Goal: Contribute content: Add original content to the website for others to see

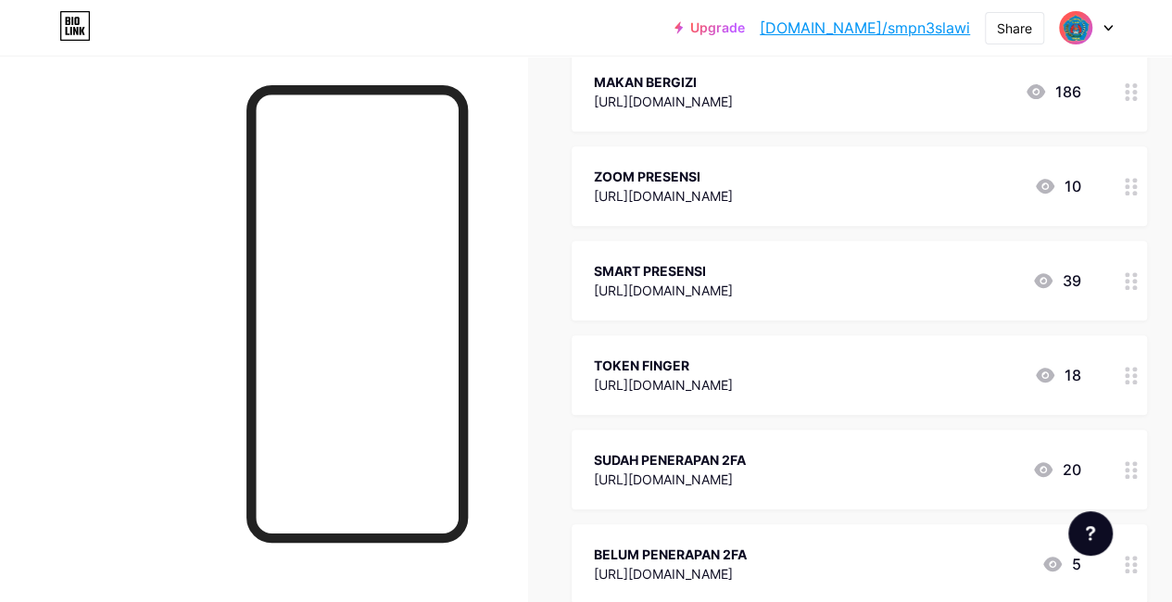
scroll to position [371, 0]
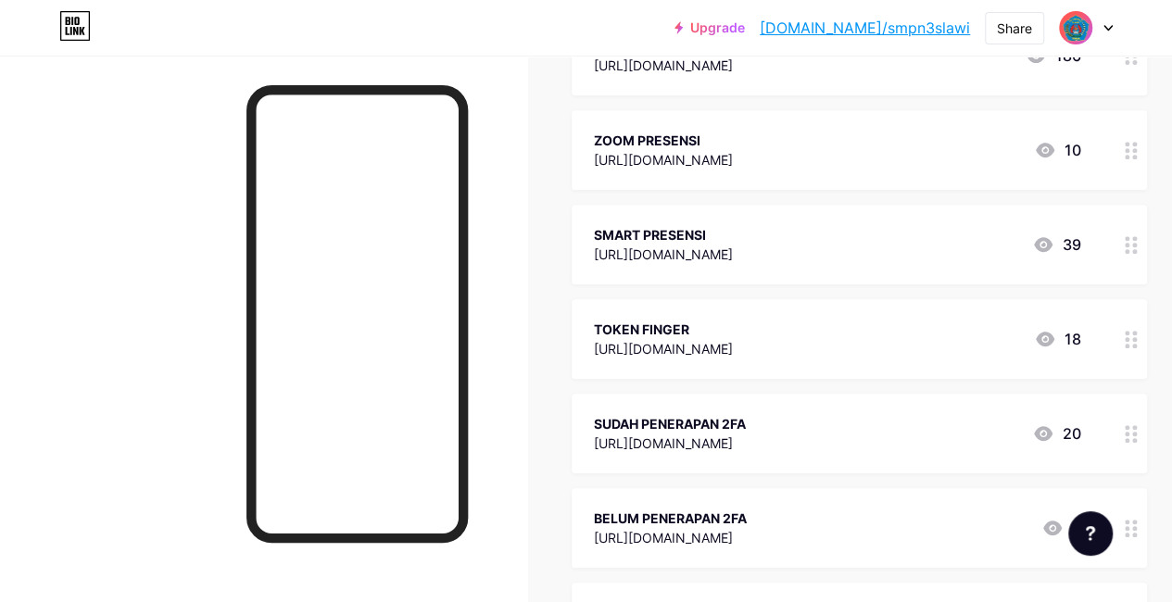
click at [733, 347] on div "[URL][DOMAIN_NAME]" at bounding box center [663, 348] width 139 height 19
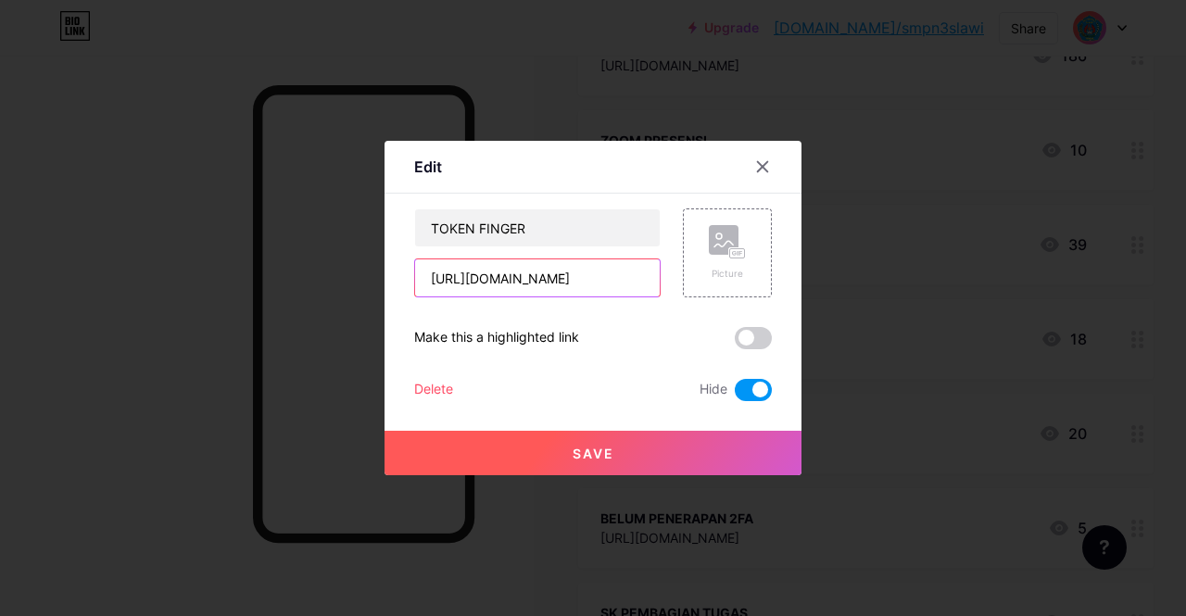
click at [639, 285] on input "[URL][DOMAIN_NAME]" at bounding box center [537, 277] width 245 height 37
type input "g"
click at [766, 165] on icon at bounding box center [762, 166] width 15 height 15
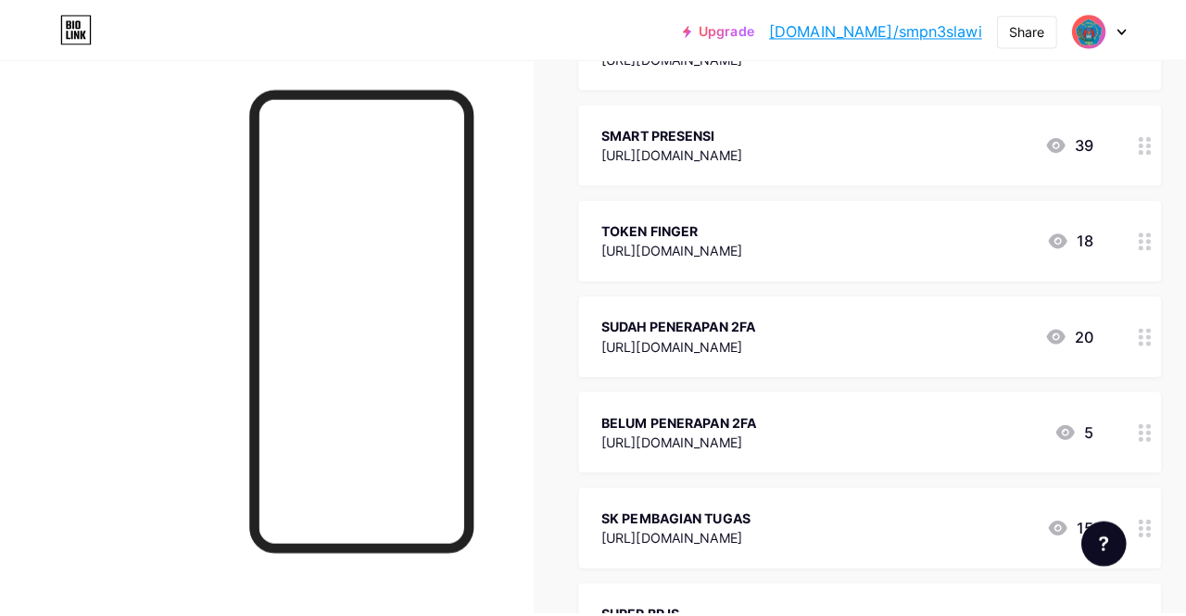
scroll to position [0, 0]
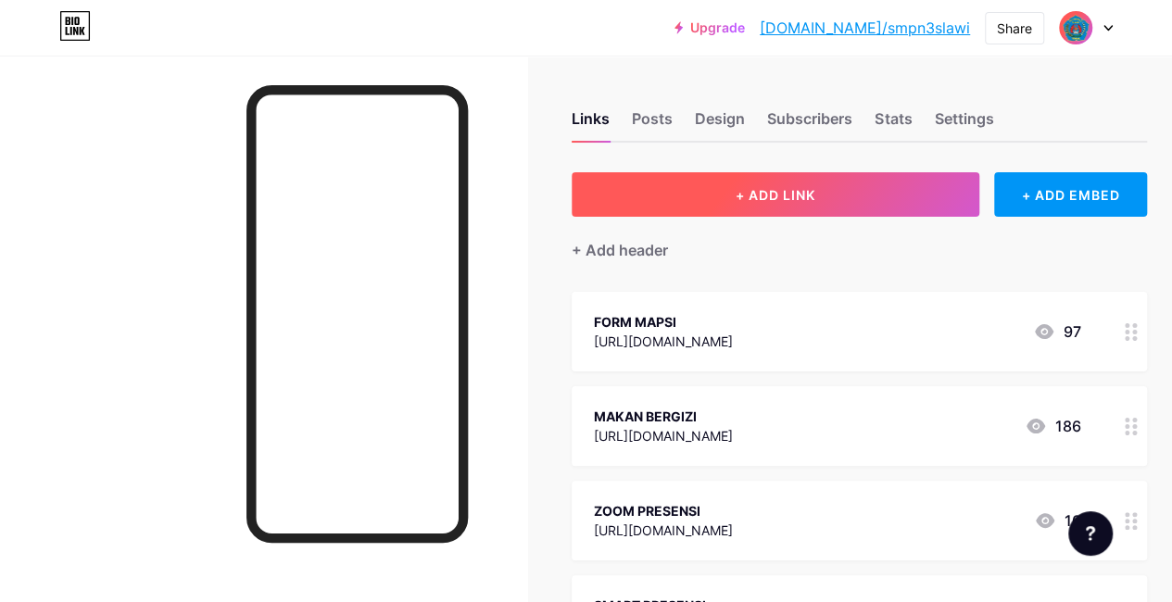
click at [788, 190] on span "+ ADD LINK" at bounding box center [776, 195] width 80 height 16
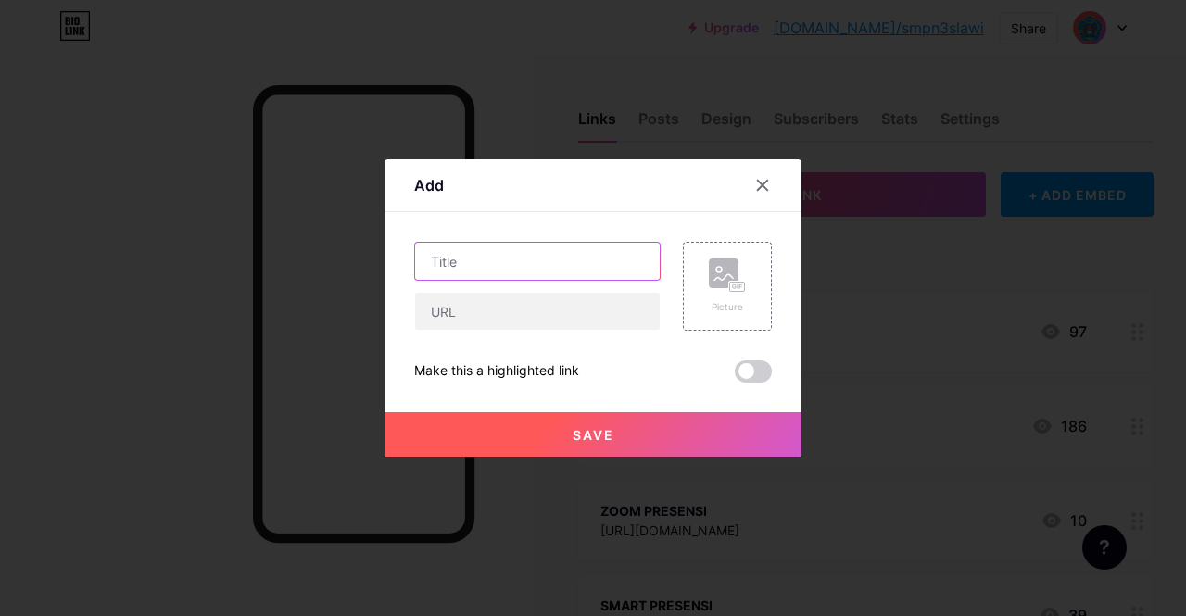
click at [479, 264] on input "text" at bounding box center [537, 261] width 245 height 37
type input "TOKEN SULINGJAR"
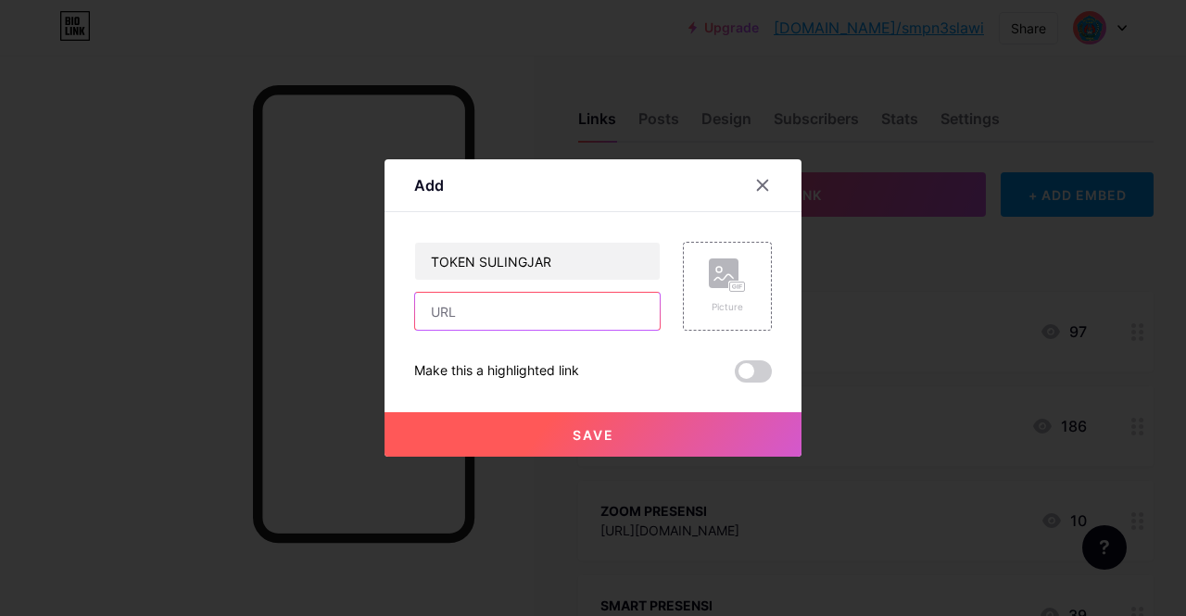
click at [442, 316] on input "text" at bounding box center [537, 311] width 245 height 37
paste input "[URL][DOMAIN_NAME]"
type input "[URL][DOMAIN_NAME]"
click at [604, 437] on span "Save" at bounding box center [594, 435] width 42 height 16
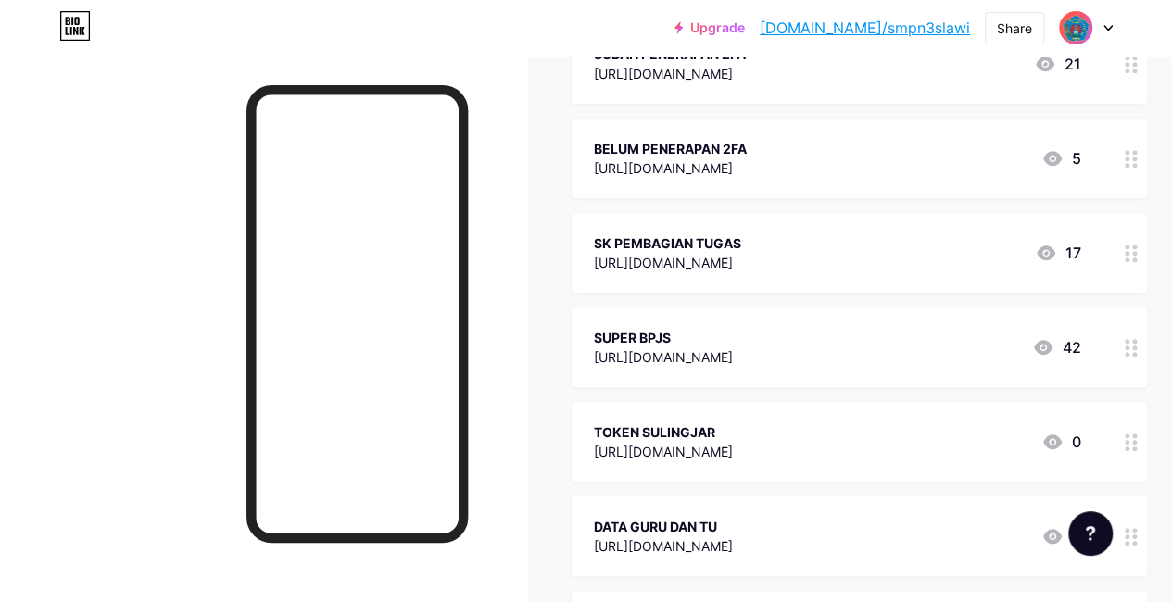
scroll to position [741, 0]
click at [1048, 345] on icon at bounding box center [1043, 346] width 19 height 15
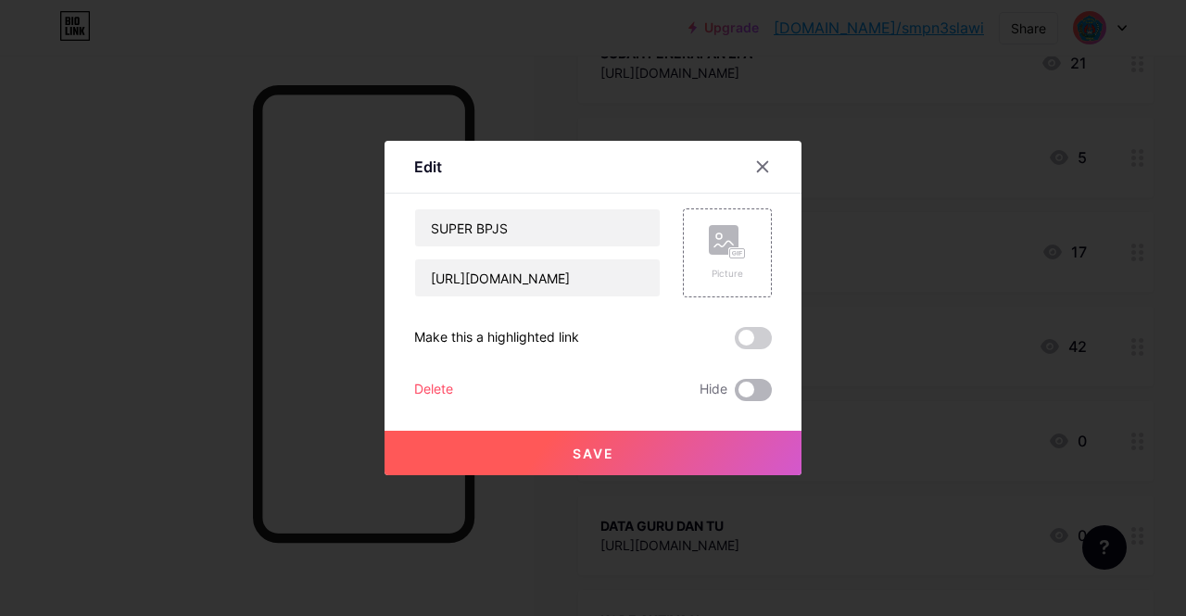
click at [756, 391] on span at bounding box center [753, 390] width 37 height 22
click at [735, 395] on input "checkbox" at bounding box center [735, 395] width 0 height 0
click at [610, 449] on span "Save" at bounding box center [594, 454] width 42 height 16
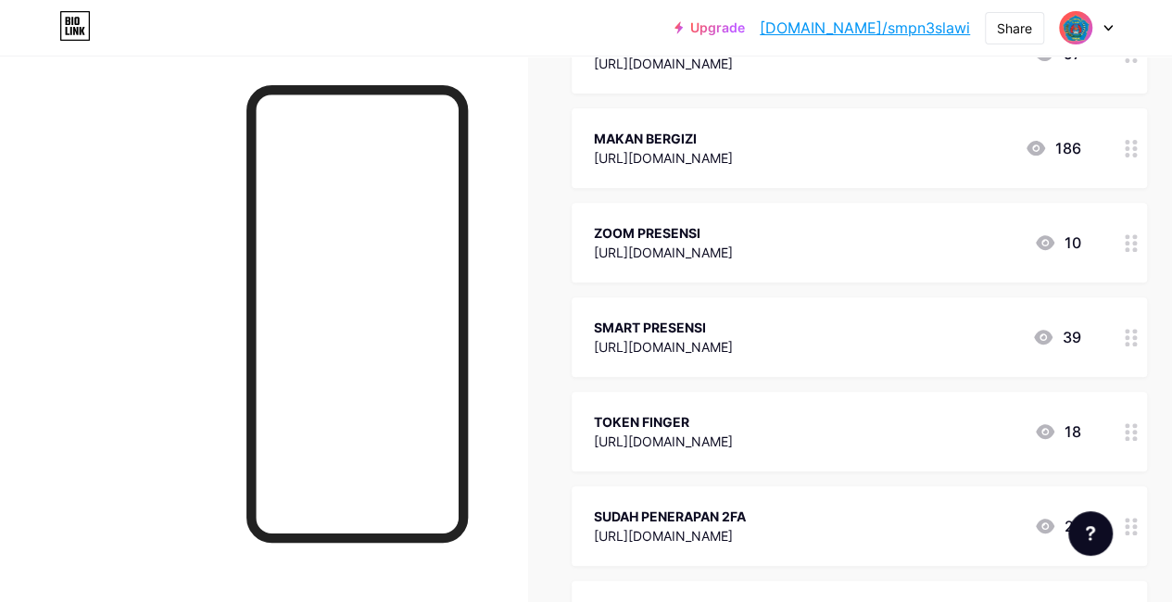
scroll to position [185, 0]
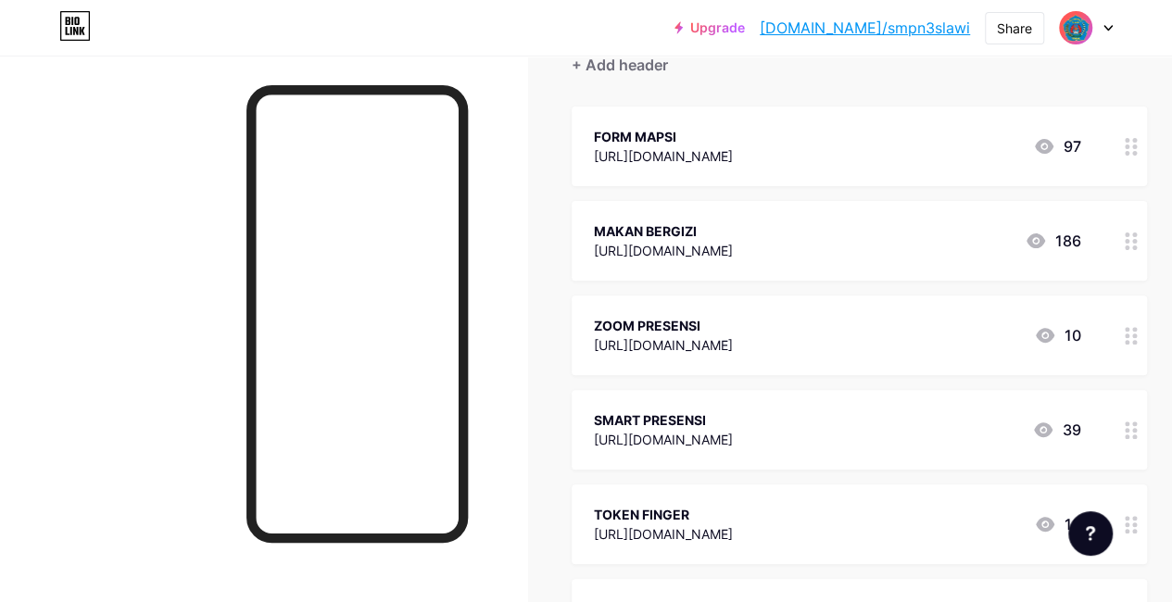
click at [897, 29] on link "[DOMAIN_NAME]/smpn3slawi" at bounding box center [865, 28] width 210 height 22
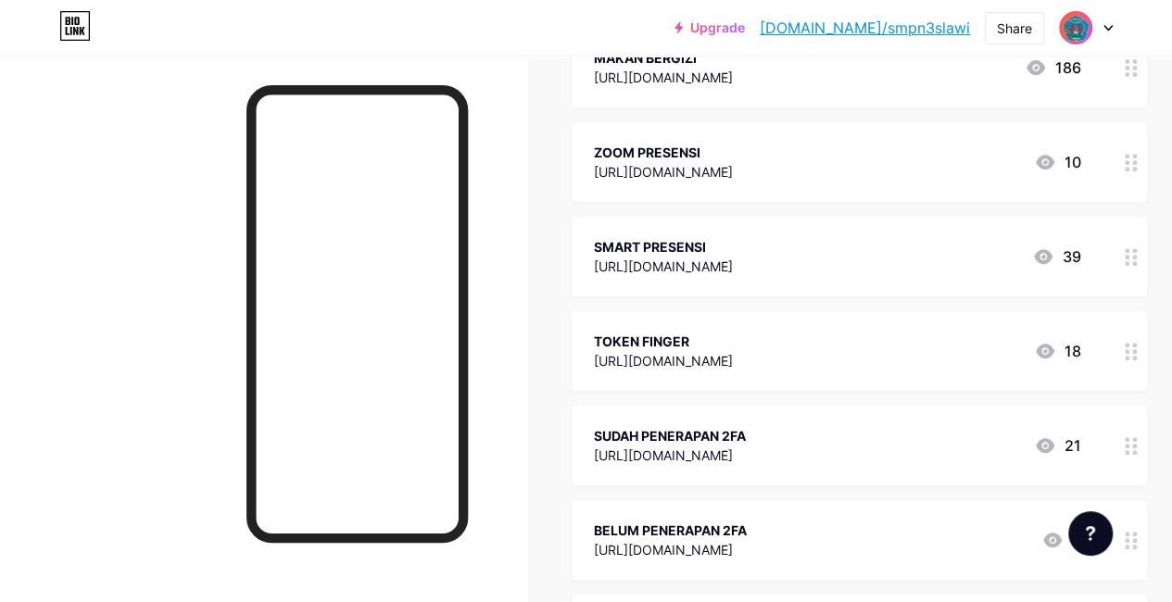
scroll to position [371, 0]
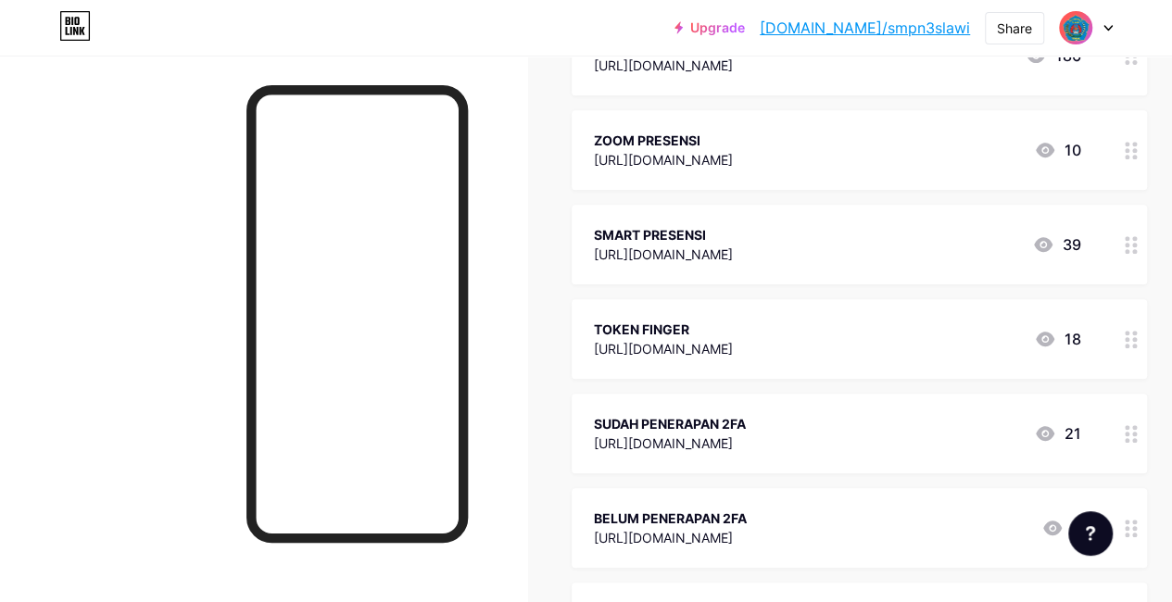
click at [1052, 332] on icon at bounding box center [1045, 339] width 19 height 15
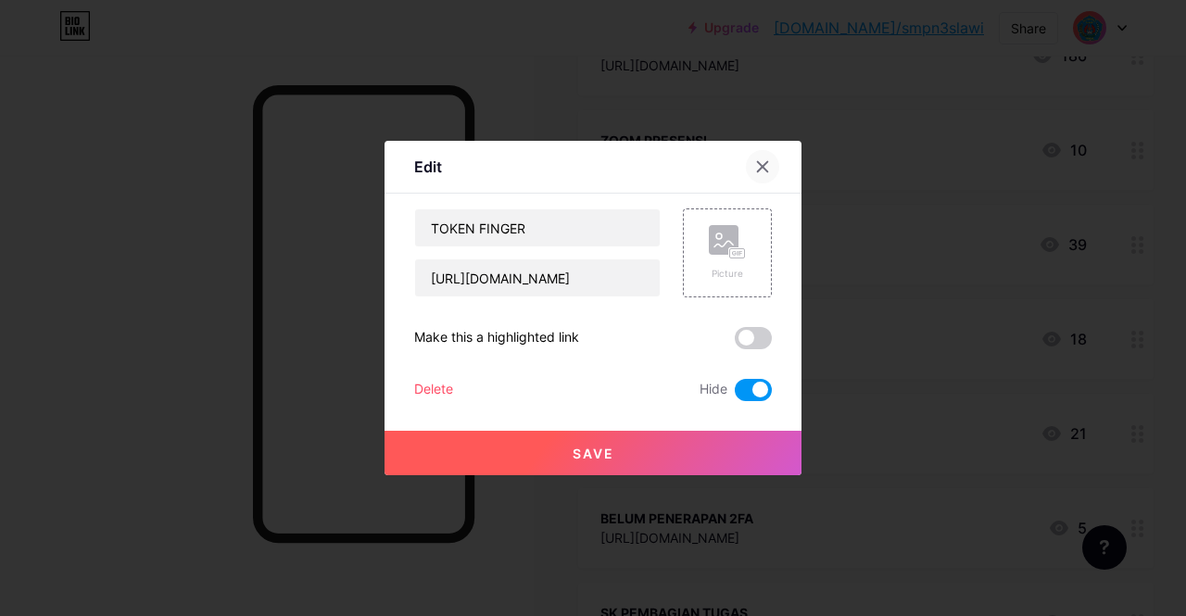
click at [768, 170] on icon at bounding box center [762, 166] width 15 height 15
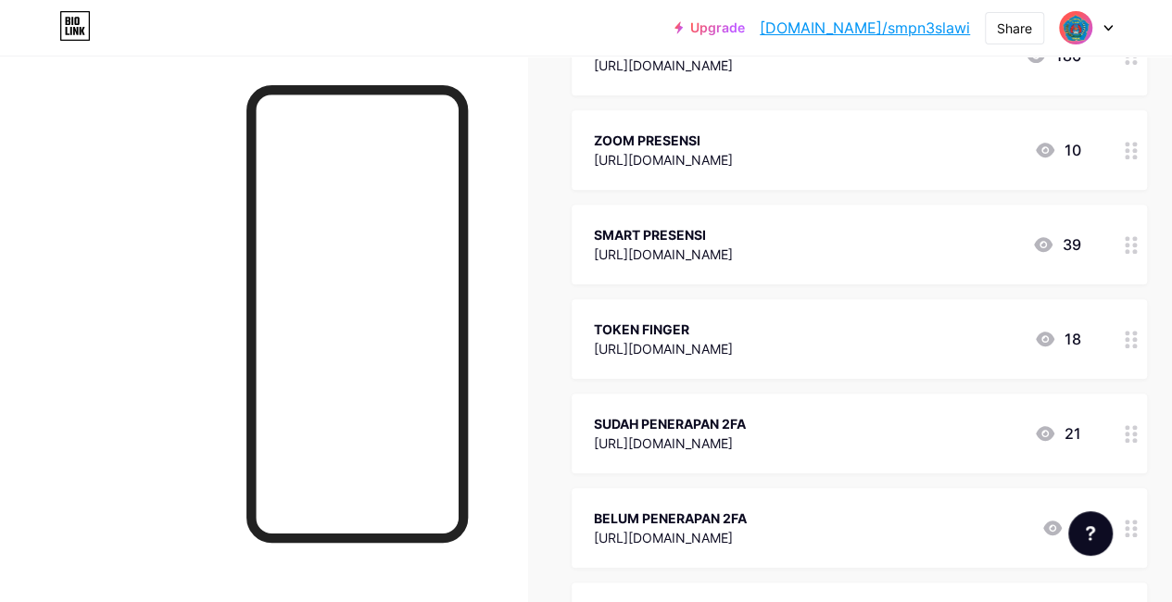
click at [1055, 336] on icon at bounding box center [1045, 339] width 22 height 22
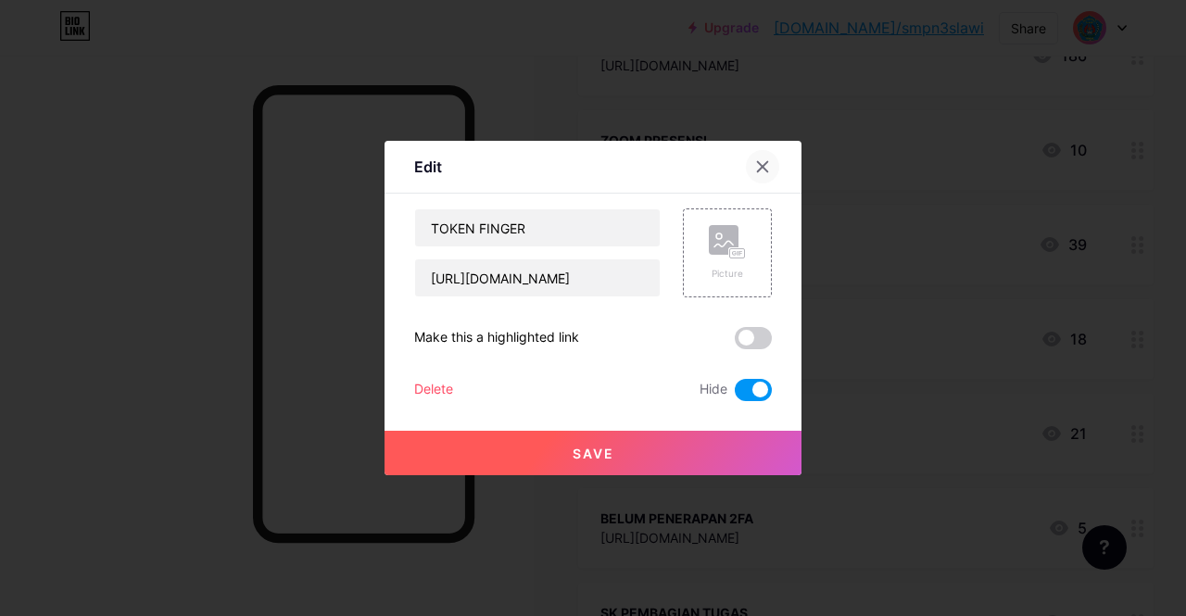
click at [762, 165] on icon at bounding box center [762, 166] width 15 height 15
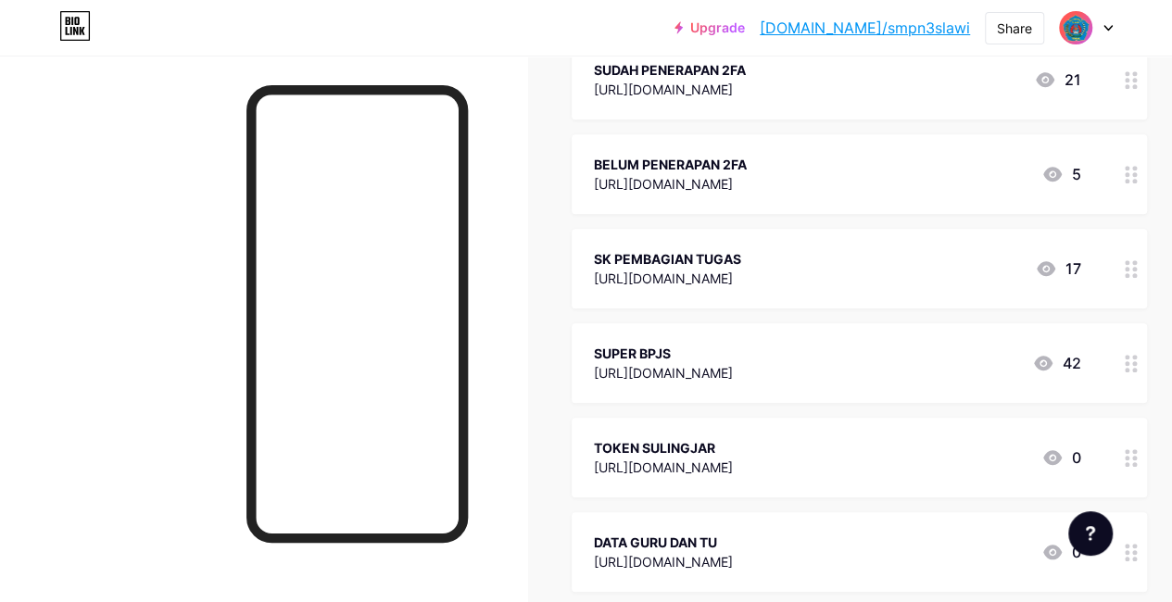
scroll to position [834, 0]
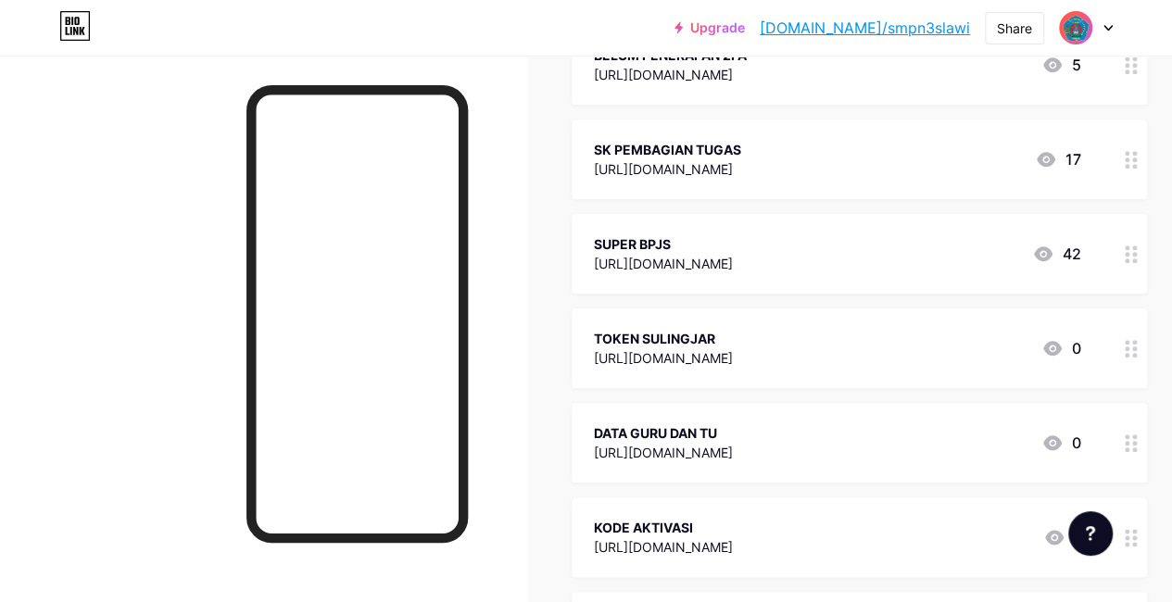
click at [1057, 344] on icon at bounding box center [1053, 348] width 19 height 15
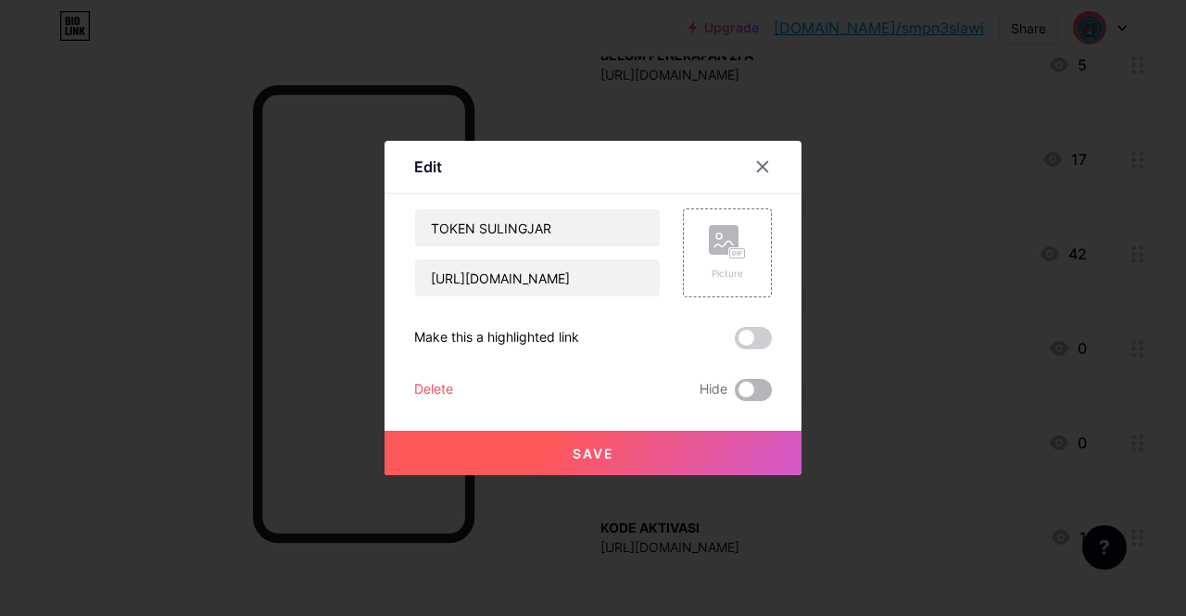
click at [757, 388] on span at bounding box center [753, 390] width 37 height 22
click at [735, 395] on input "checkbox" at bounding box center [735, 395] width 0 height 0
click at [597, 449] on span "Save" at bounding box center [594, 454] width 42 height 16
